Goal: Communication & Community: Answer question/provide support

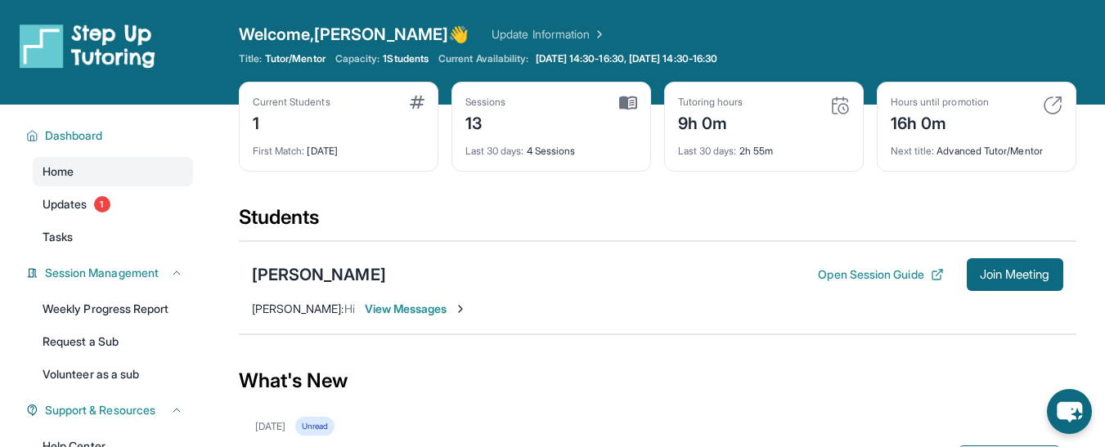
click at [420, 310] on span "View Messages" at bounding box center [416, 309] width 102 height 16
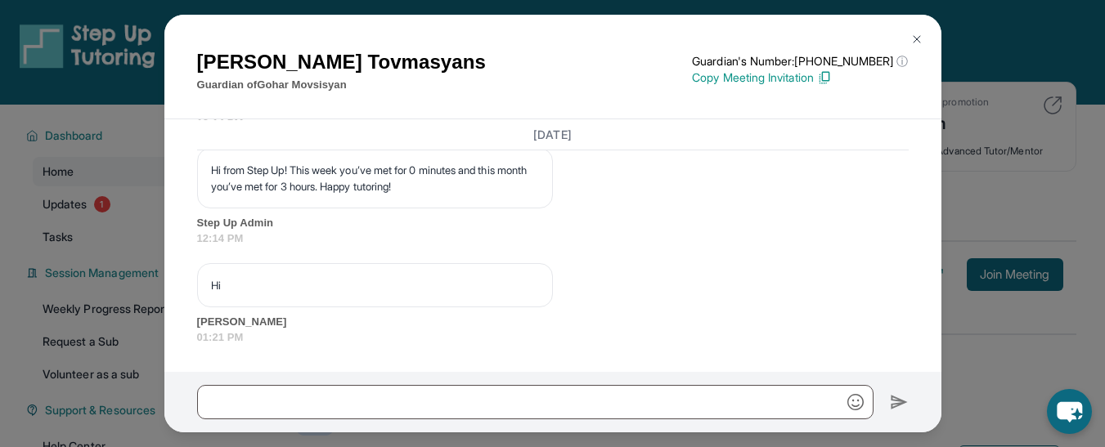
scroll to position [13202, 0]
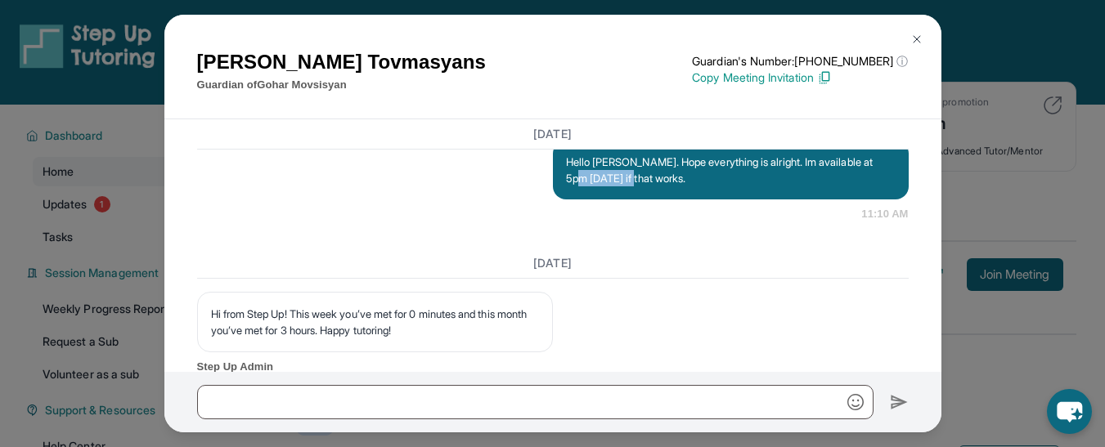
drag, startPoint x: 628, startPoint y: 240, endPoint x: 588, endPoint y: 242, distance: 40.1
click at [588, 186] on p "Hello [PERSON_NAME]. Hope everything is alright. Im available at 5pm [DATE] if …" at bounding box center [730, 170] width 329 height 33
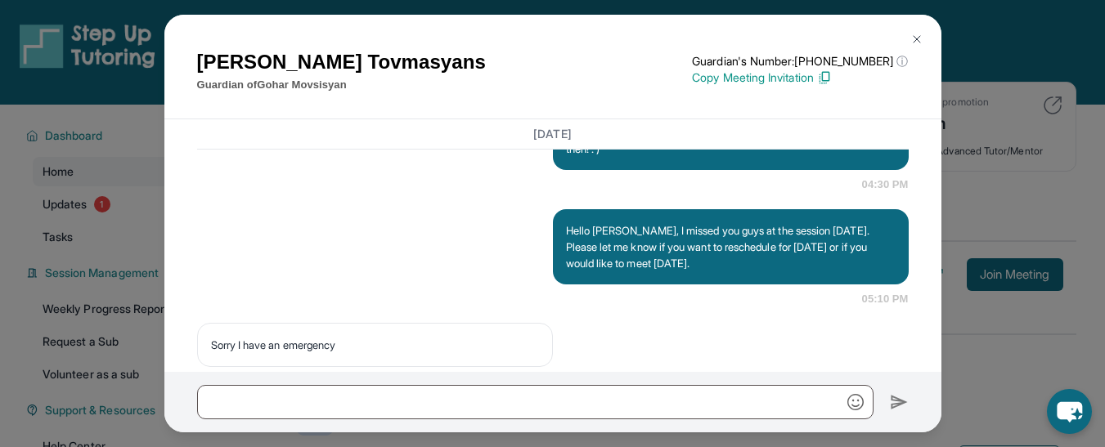
scroll to position [12736, 0]
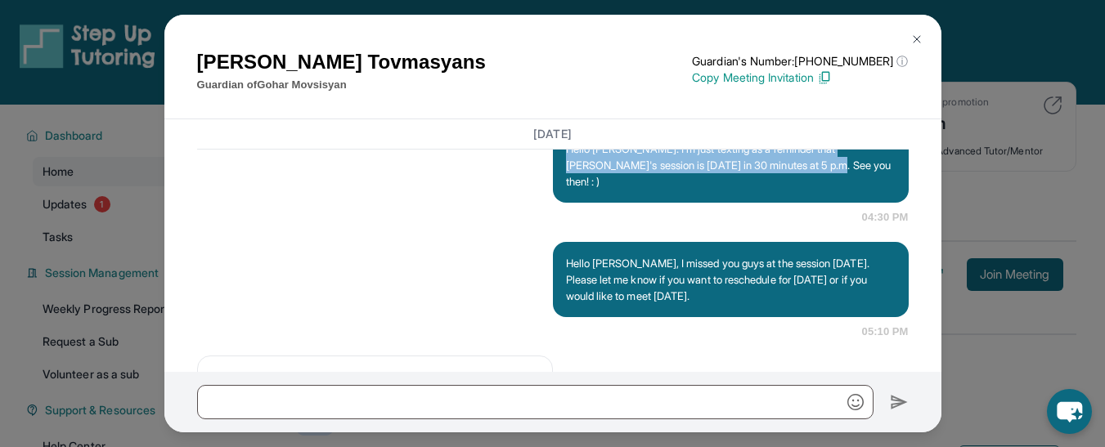
drag, startPoint x: 821, startPoint y: 242, endPoint x: 544, endPoint y: 223, distance: 277.8
click at [544, 223] on div "Hello [PERSON_NAME]. I'm just texting as a reminder that [PERSON_NAME]'s sessio…" at bounding box center [552, 177] width 711 height 98
copy p "Hello [PERSON_NAME]. I'm just texting as a reminder that [PERSON_NAME]'s sessio…"
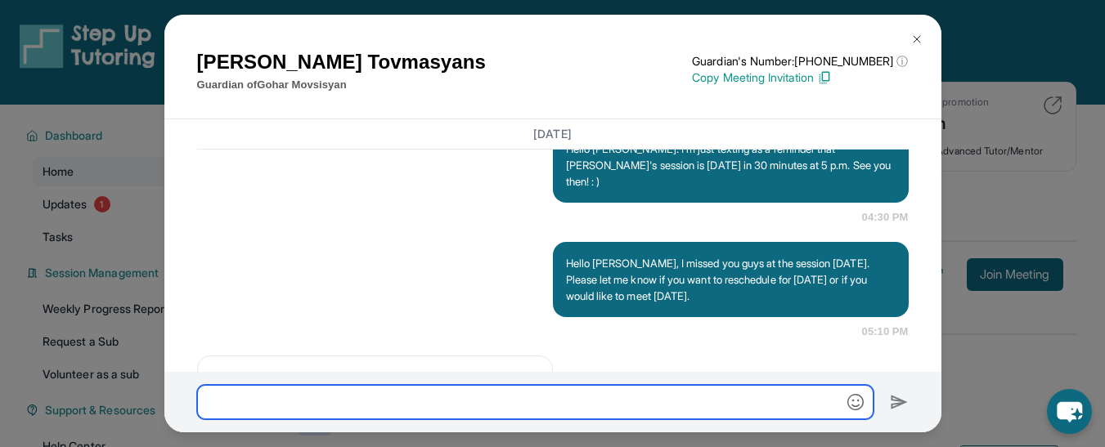
click at [351, 401] on input "text" at bounding box center [535, 402] width 676 height 34
paste input "**********"
type input "**********"
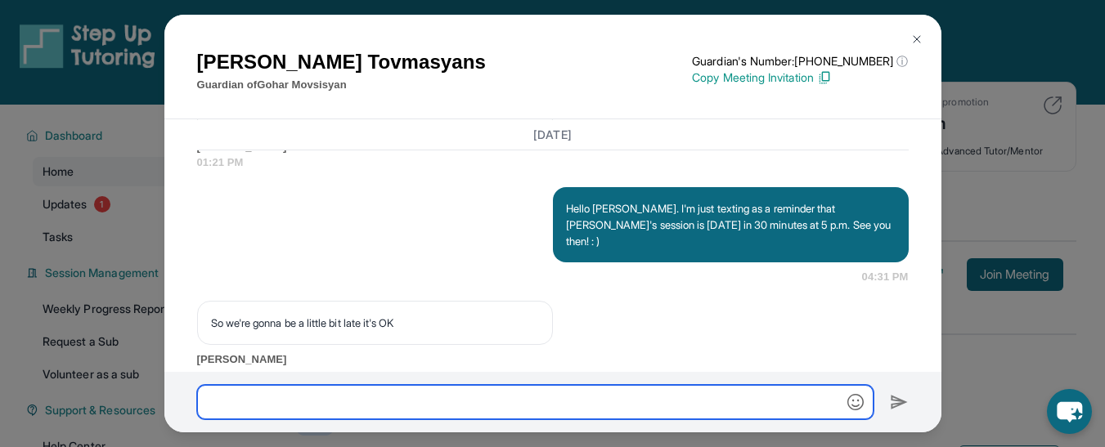
scroll to position [13735, 0]
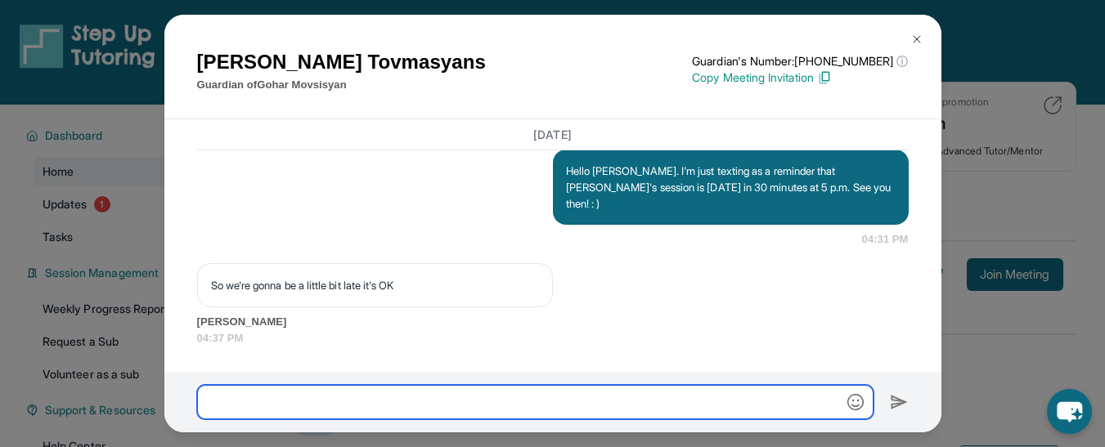
click at [344, 397] on input "text" at bounding box center [535, 402] width 676 height 34
type input "**********"
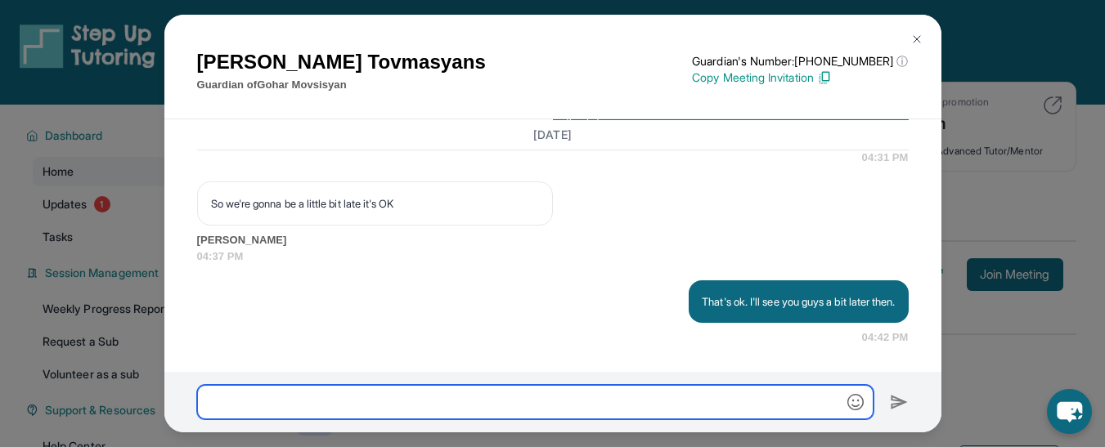
scroll to position [13817, 0]
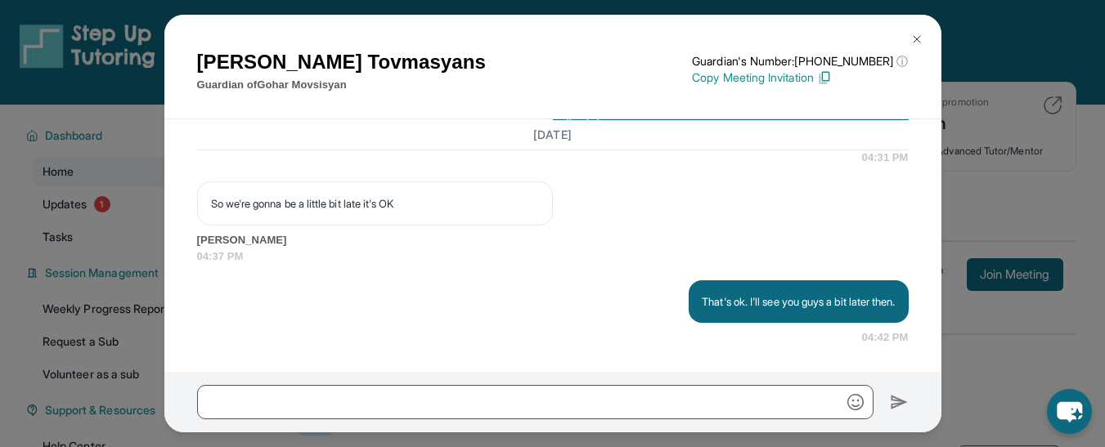
click at [916, 39] on img at bounding box center [916, 39] width 13 height 13
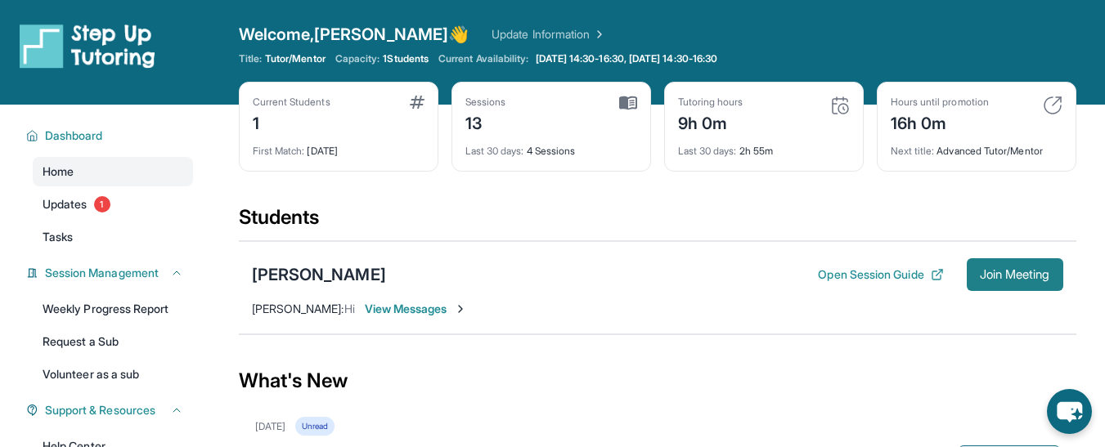
click at [1007, 273] on span "Join Meeting" at bounding box center [1014, 275] width 70 height 10
